Goal: Transaction & Acquisition: Purchase product/service

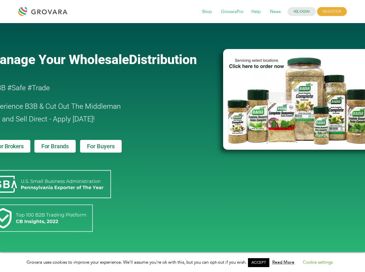
click at [260, 263] on link "ACCEPT" at bounding box center [258, 263] width 21 height 9
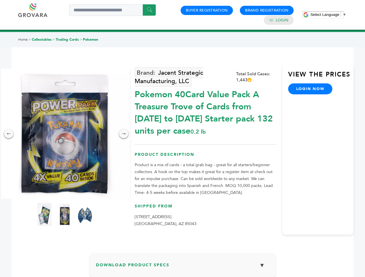
click at [328, 14] on span "Select Language" at bounding box center [324, 14] width 29 height 4
click at [65, 134] on img at bounding box center [65, 134] width 130 height 130
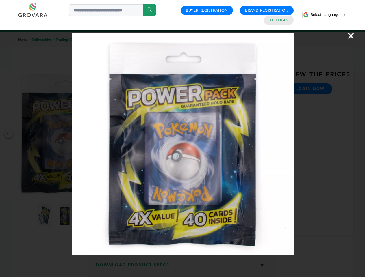
click at [9, 134] on div "×" at bounding box center [182, 138] width 365 height 277
click at [124, 134] on div "→" at bounding box center [123, 133] width 9 height 9
click at [44, 215] on img at bounding box center [44, 214] width 14 height 23
click at [65, 215] on div "×" at bounding box center [182, 138] width 365 height 277
click at [85, 215] on img at bounding box center [85, 214] width 14 height 23
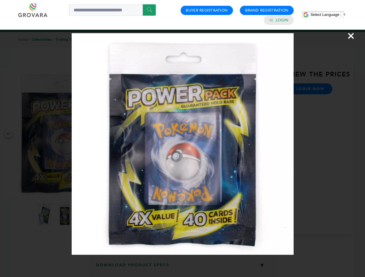
click at [183, 268] on div "×" at bounding box center [182, 138] width 365 height 277
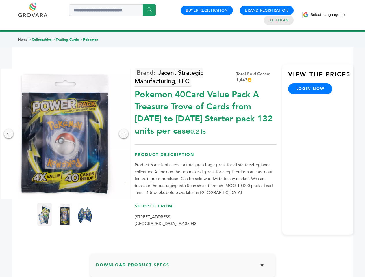
click at [328, 14] on span "Select Language" at bounding box center [324, 14] width 29 height 4
click at [65, 134] on img at bounding box center [65, 134] width 130 height 130
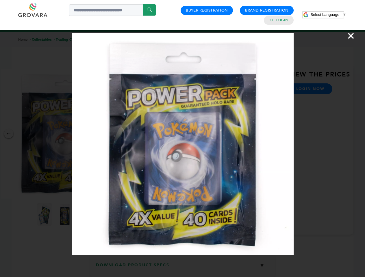
click at [9, 134] on div "×" at bounding box center [182, 138] width 365 height 277
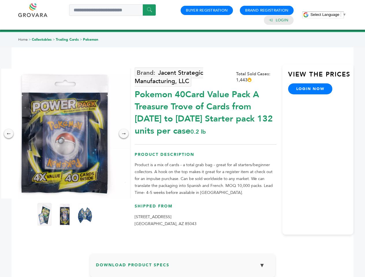
click at [124, 134] on div "→" at bounding box center [123, 133] width 9 height 9
click at [44, 215] on img at bounding box center [44, 214] width 14 height 23
click at [0, 0] on div "×" at bounding box center [0, 0] width 0 height 0
click at [85, 215] on img at bounding box center [85, 214] width 14 height 23
click at [0, 0] on div "×" at bounding box center [0, 0] width 0 height 0
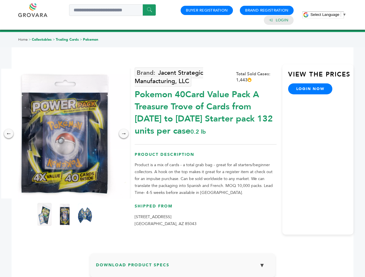
click at [328, 14] on span "Select Language" at bounding box center [324, 14] width 29 height 4
click at [65, 134] on img at bounding box center [65, 134] width 130 height 130
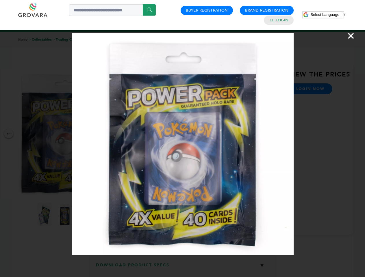
click at [9, 134] on div "×" at bounding box center [182, 138] width 365 height 277
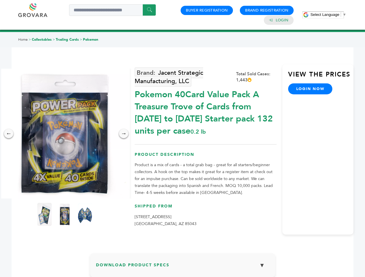
click at [124, 134] on div "→" at bounding box center [123, 133] width 9 height 9
click at [44, 215] on img at bounding box center [44, 214] width 14 height 23
click at [0, 0] on div "×" at bounding box center [0, 0] width 0 height 0
click at [85, 215] on img at bounding box center [85, 214] width 14 height 23
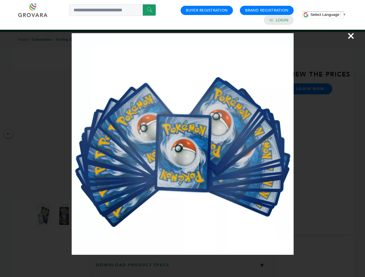
click at [183, 268] on div "×" at bounding box center [182, 138] width 365 height 277
